Goal: Information Seeking & Learning: Check status

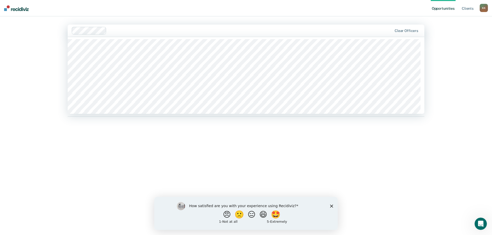
click at [47, 47] on div "Opportunities Client s Kevin Kozisek K K Profile How it works Log Out 514 resul…" at bounding box center [246, 117] width 492 height 235
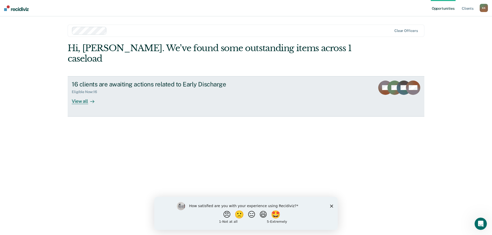
click at [83, 94] on div "View all" at bounding box center [86, 99] width 29 height 10
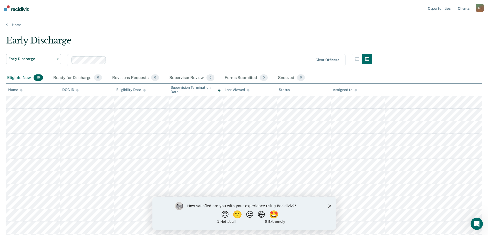
click at [156, 14] on nav "Opportunities Client s Kevin Kozisek K K Profile How it works Log Out" at bounding box center [244, 8] width 488 height 16
